Goal: Information Seeking & Learning: Learn about a topic

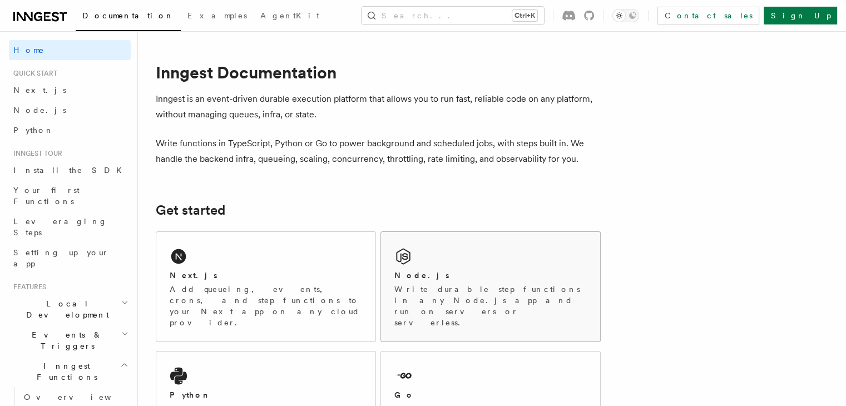
click at [435, 263] on div "Node.js Write durable step functions in any Node.js app and run on servers or s…" at bounding box center [490, 287] width 219 height 110
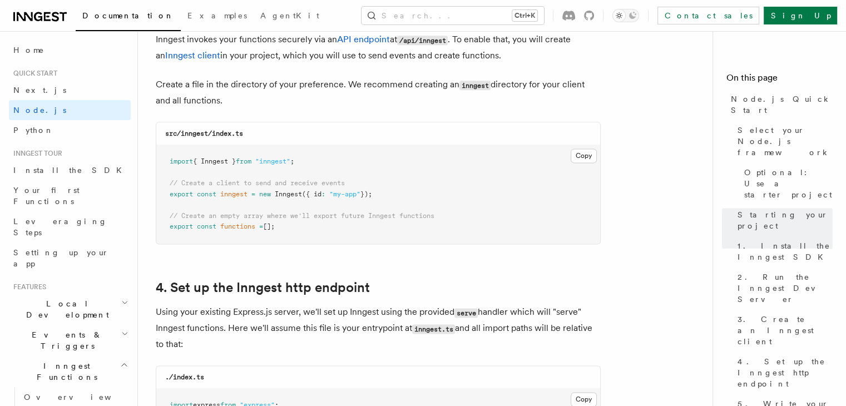
scroll to position [1457, 0]
click at [583, 154] on button "Copy Copied" at bounding box center [584, 154] width 26 height 14
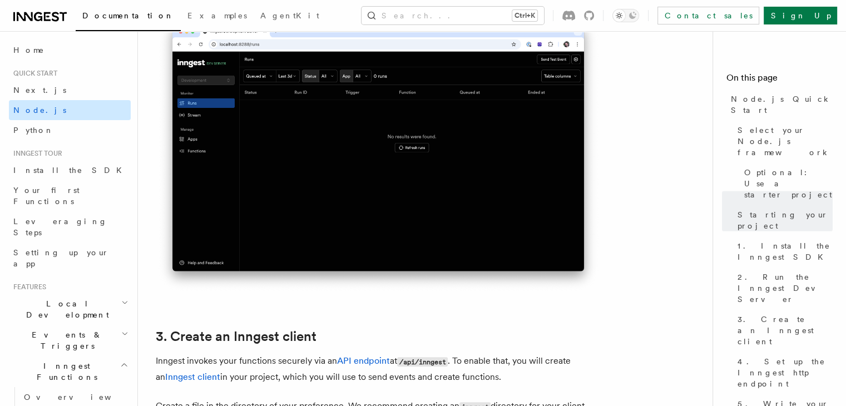
scroll to position [1048, 0]
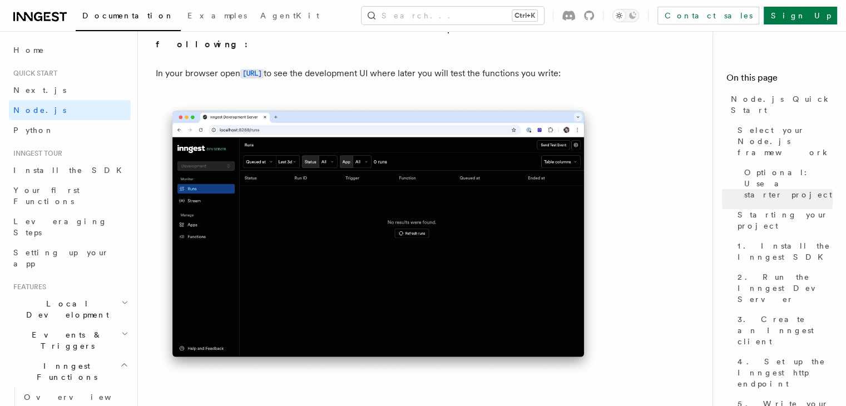
click at [25, 23] on icon at bounding box center [39, 16] width 53 height 13
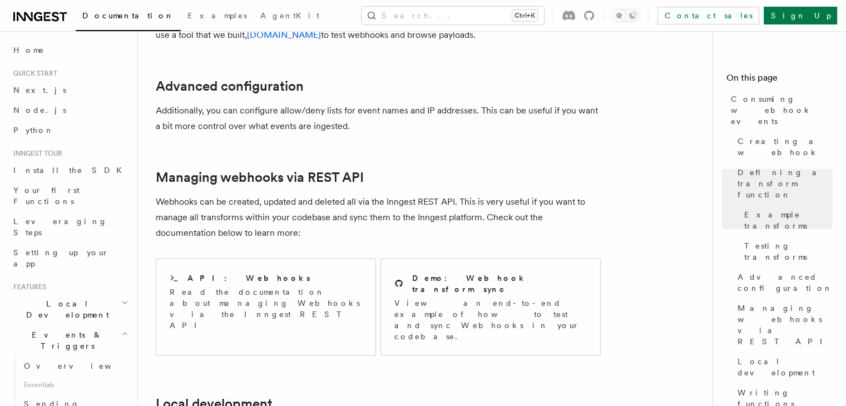
scroll to position [2218, 0]
